Goal: Task Accomplishment & Management: Use online tool/utility

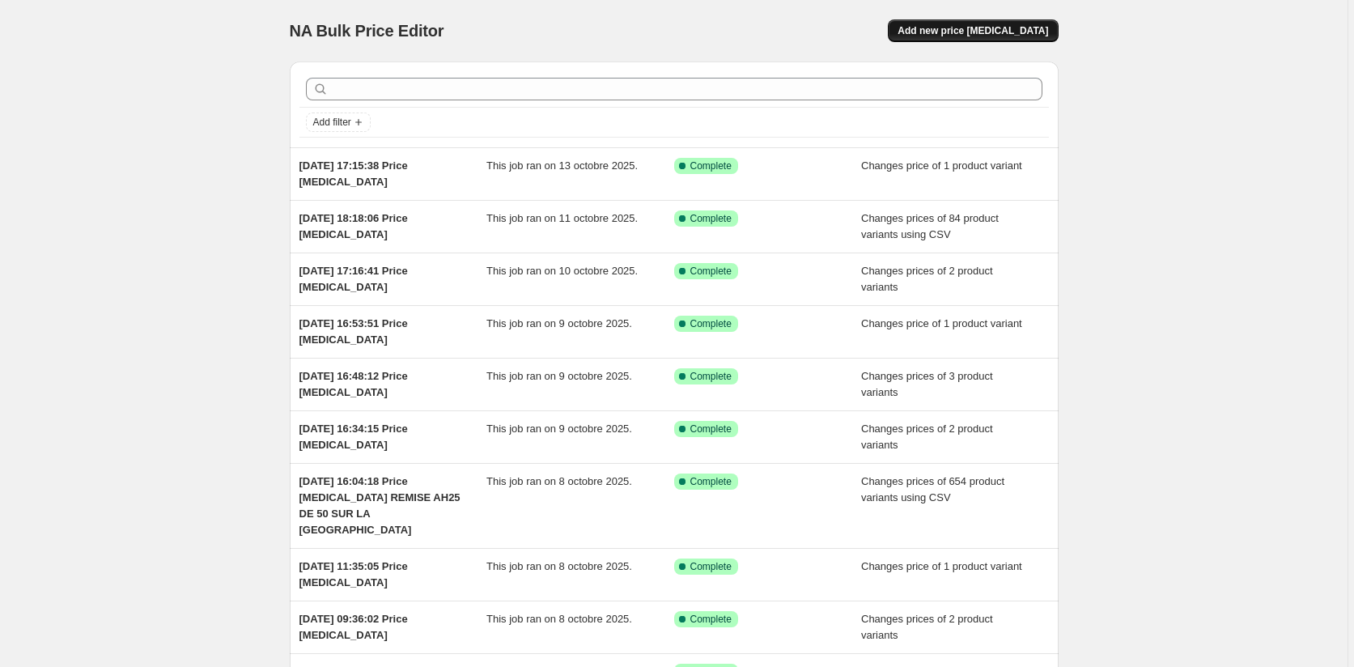
click at [1024, 28] on span "Add new price [MEDICAL_DATA]" at bounding box center [973, 30] width 151 height 13
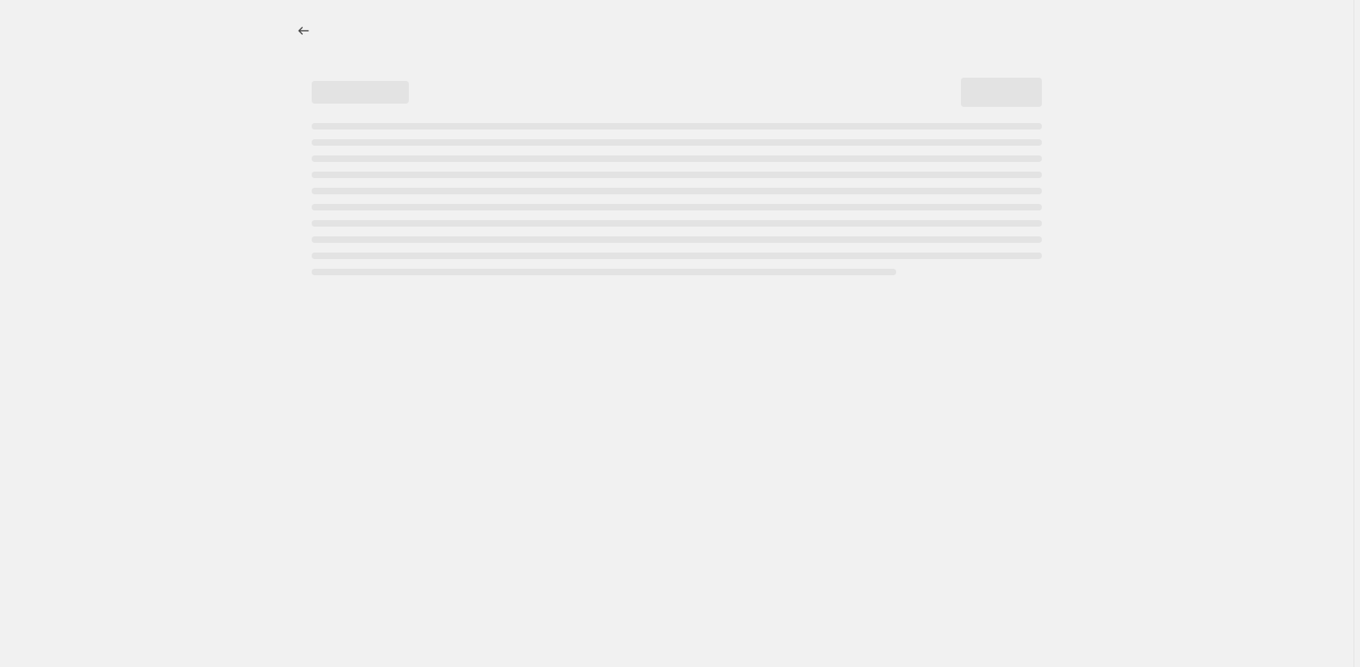
select select "percentage"
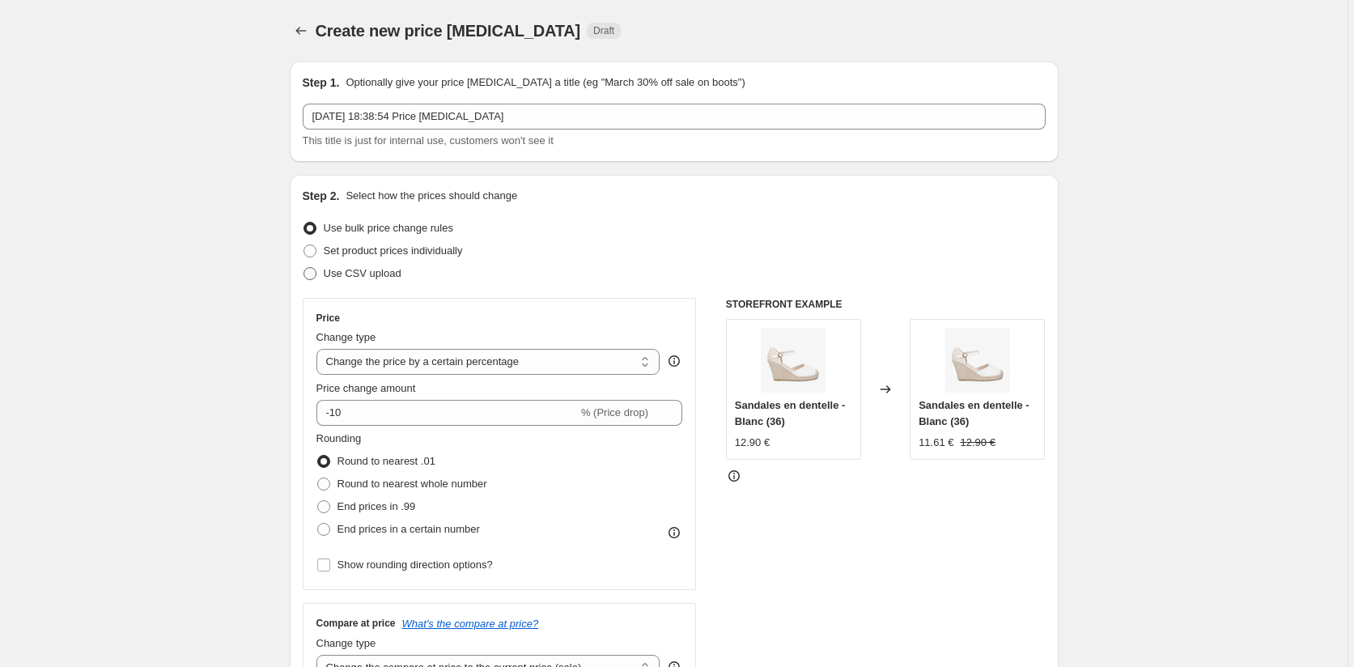
click at [310, 274] on span at bounding box center [310, 273] width 13 height 13
click at [304, 268] on input "Use CSV upload" at bounding box center [304, 267] width 1 height 1
radio input "true"
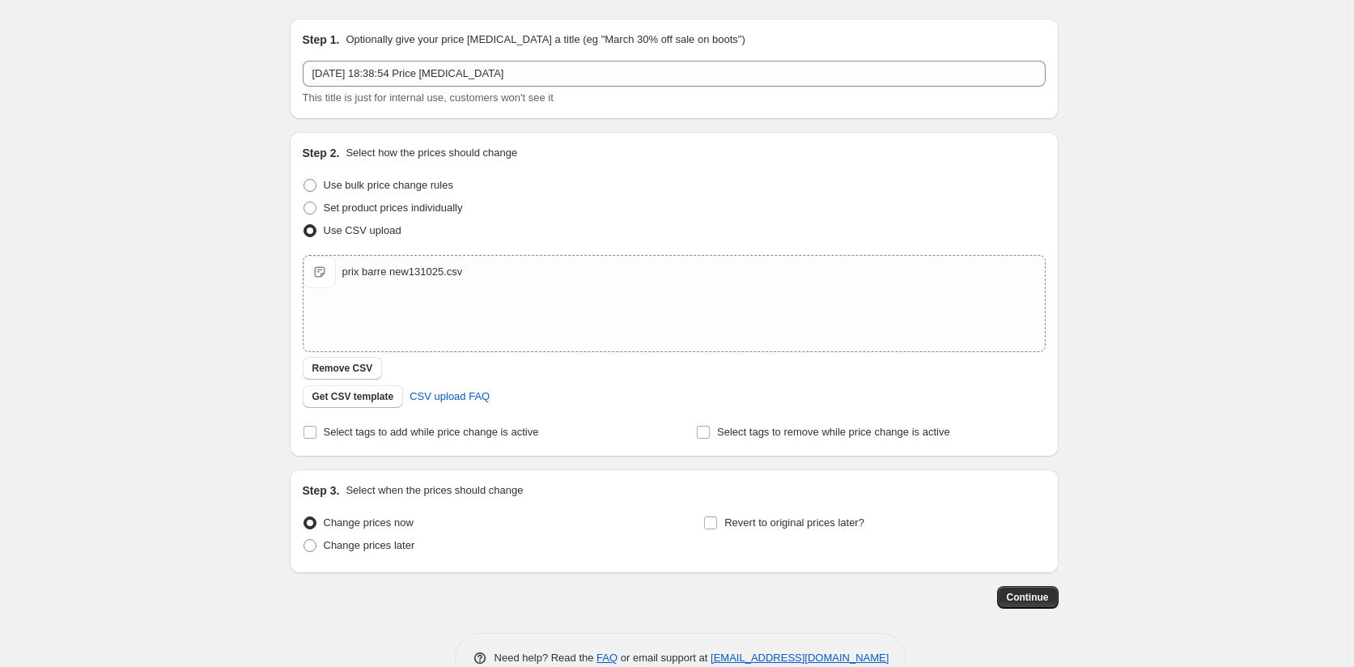
scroll to position [83, 0]
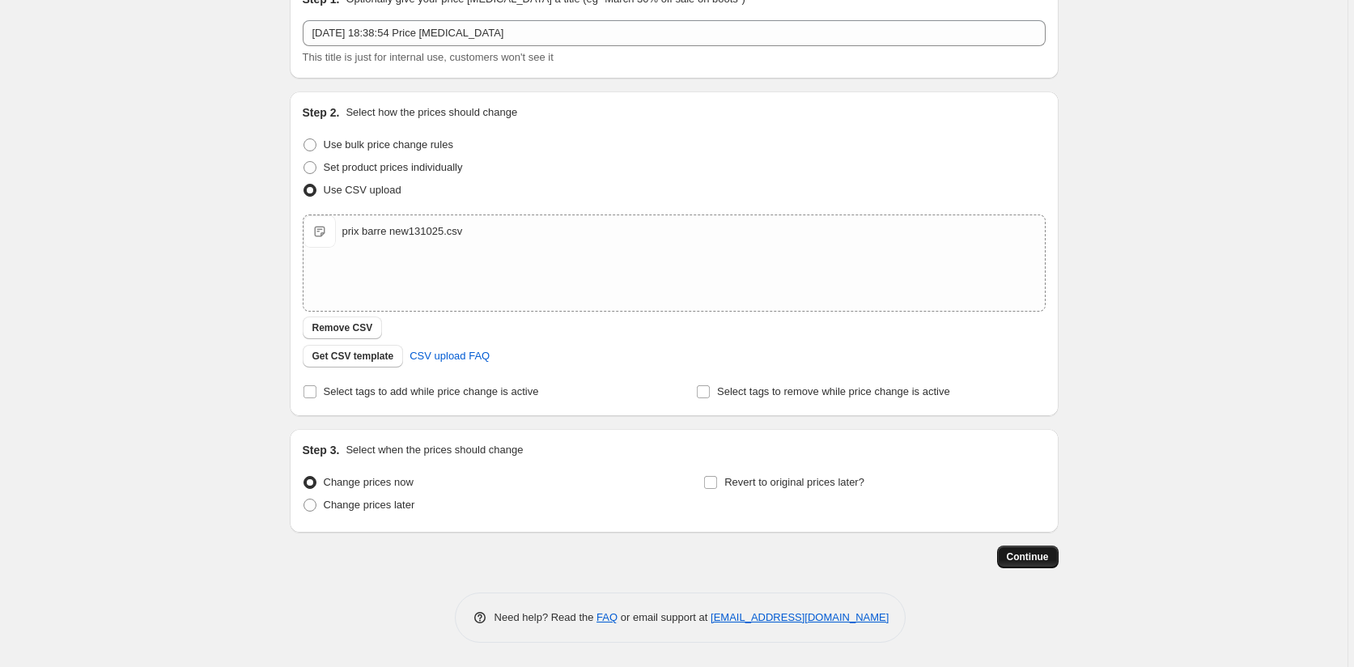
click at [1057, 556] on button "Continue" at bounding box center [1028, 557] width 62 height 23
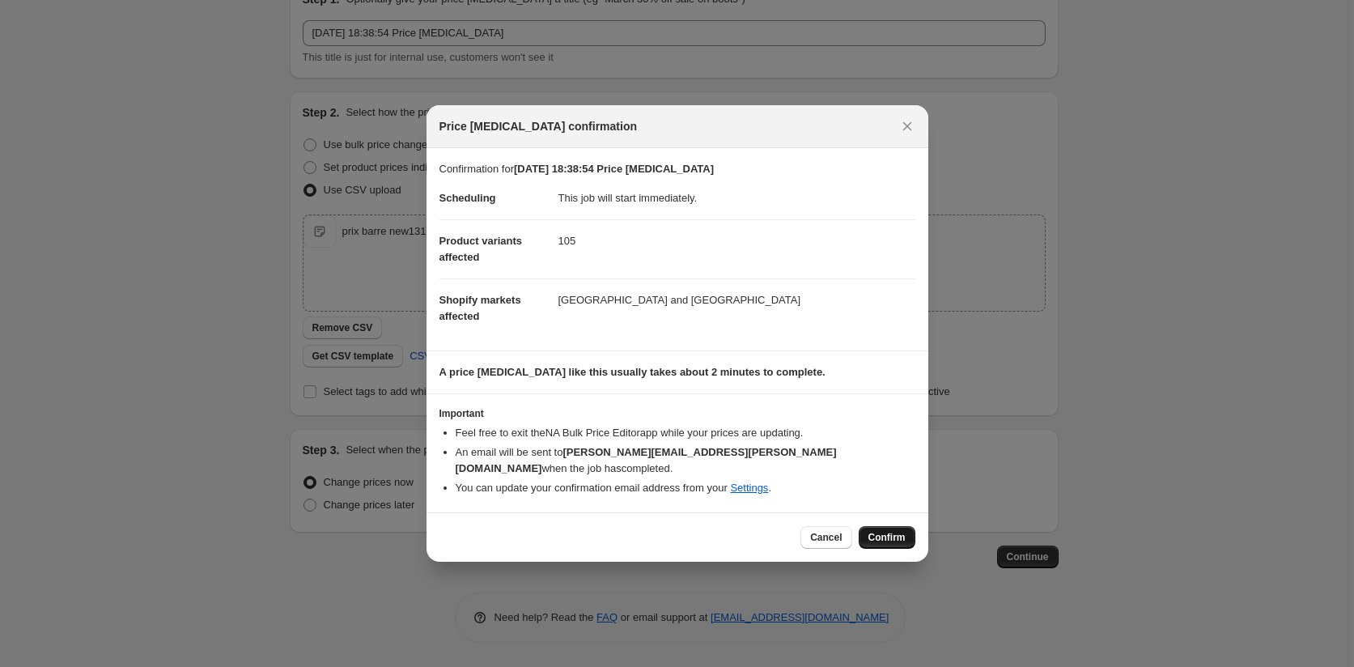
click at [889, 531] on span "Confirm" at bounding box center [887, 537] width 37 height 13
